Goal: Transaction & Acquisition: Book appointment/travel/reservation

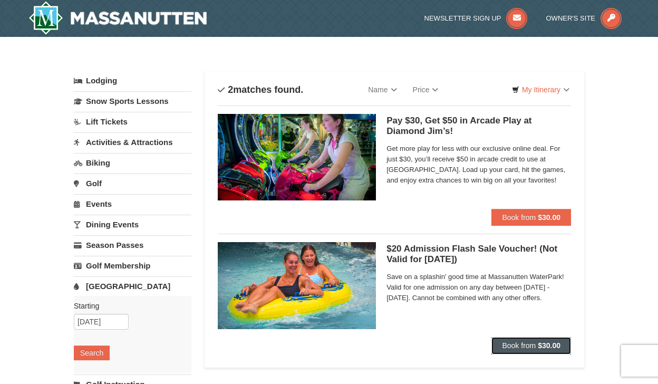
click at [507, 341] on button "Book from $30.00" at bounding box center [532, 345] width 80 height 17
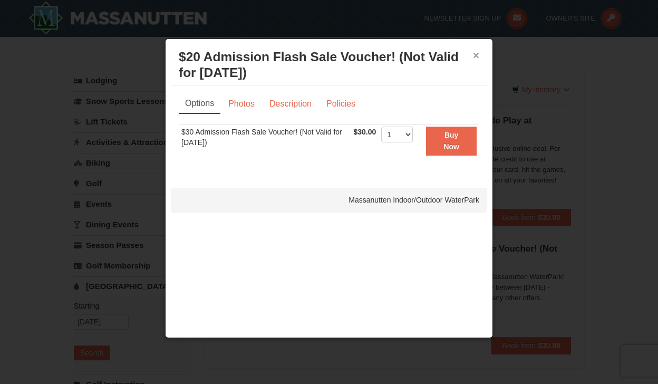
click at [477, 57] on button "×" at bounding box center [476, 55] width 6 height 11
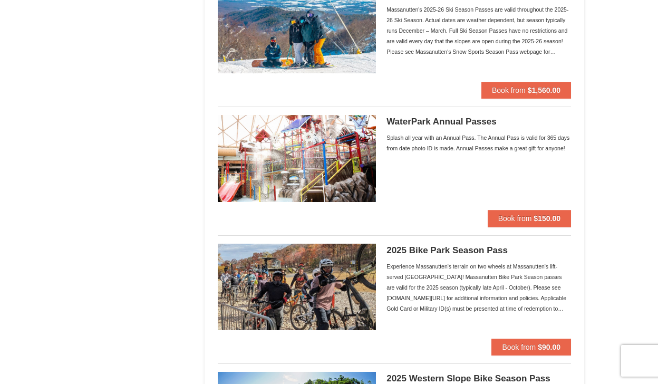
scroll to position [791, 0]
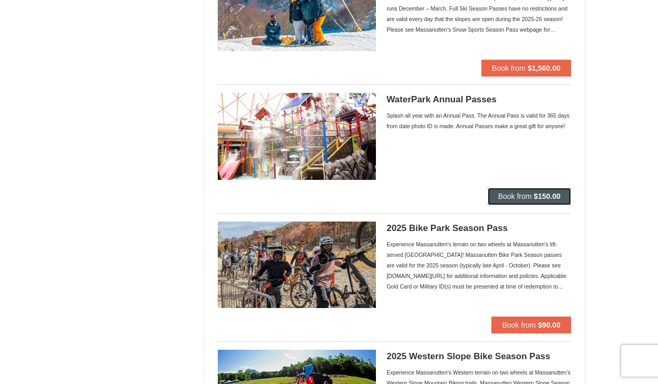
click at [524, 193] on span "Book from" at bounding box center [515, 196] width 34 height 8
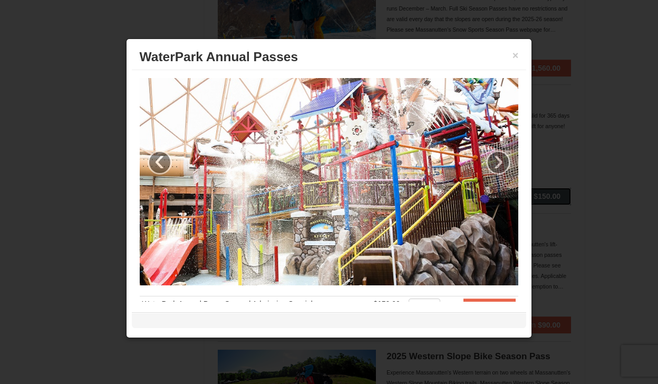
scroll to position [158, 0]
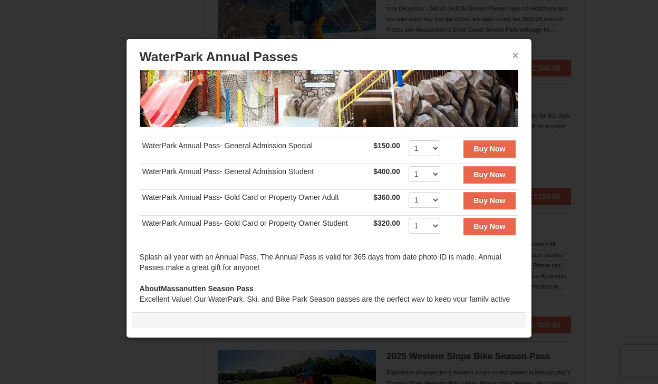
click at [514, 55] on button "×" at bounding box center [516, 55] width 6 height 11
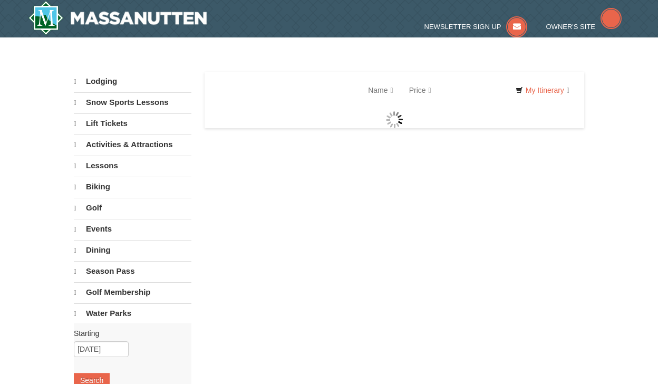
select select "9"
